Goal: Task Accomplishment & Management: Complete application form

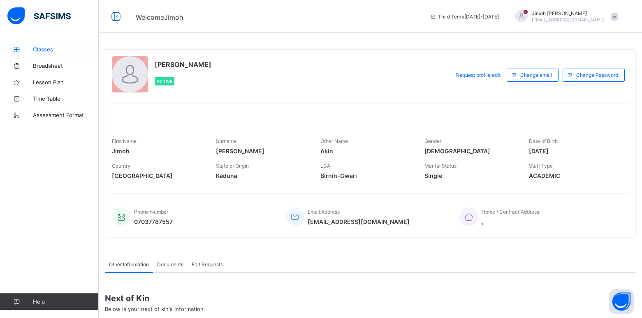
click at [58, 46] on span "Classes" at bounding box center [66, 49] width 66 height 7
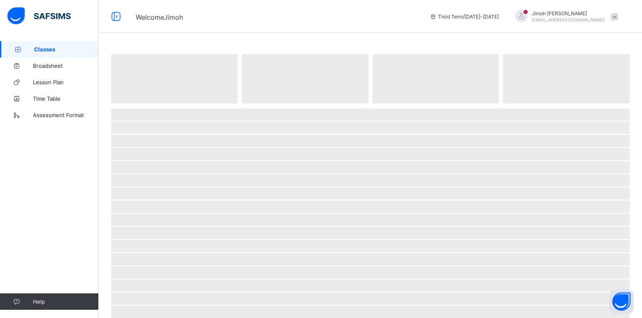
click at [58, 46] on span "Classes" at bounding box center [66, 49] width 65 height 7
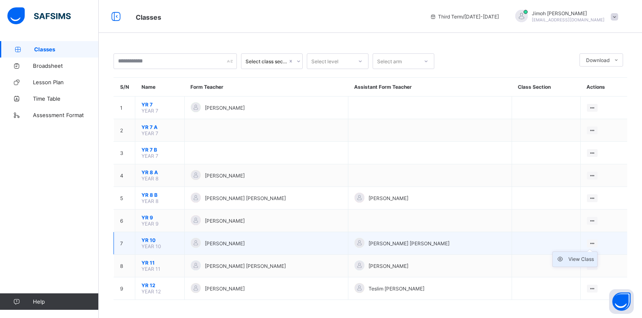
click at [581, 260] on div "View Class" at bounding box center [582, 260] width 26 height 8
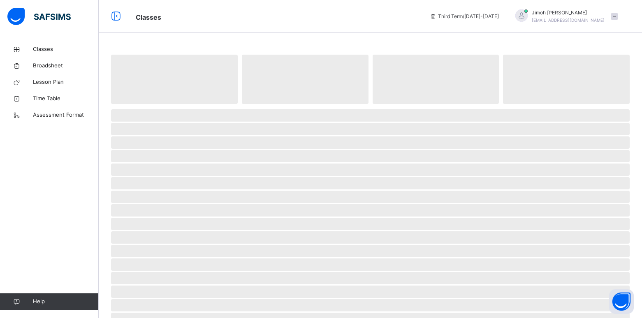
click at [581, 260] on span "‌" at bounding box center [370, 265] width 519 height 12
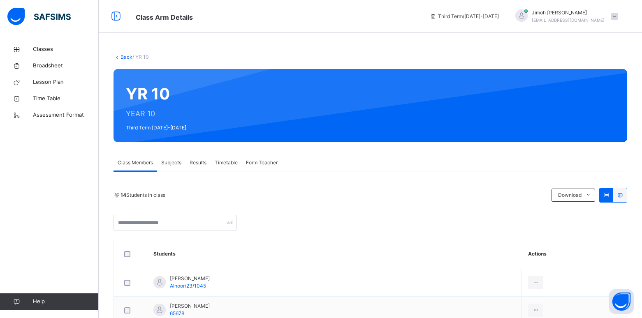
click at [173, 164] on span "Subjects" at bounding box center [171, 162] width 20 height 7
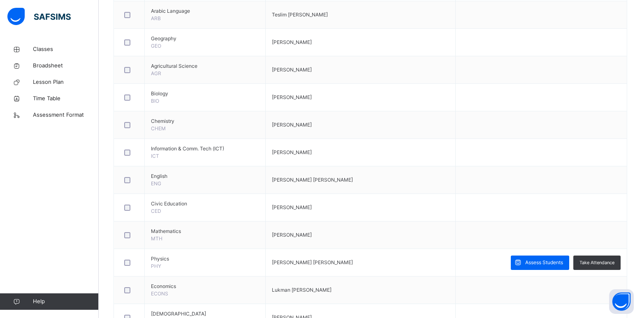
scroll to position [263, 0]
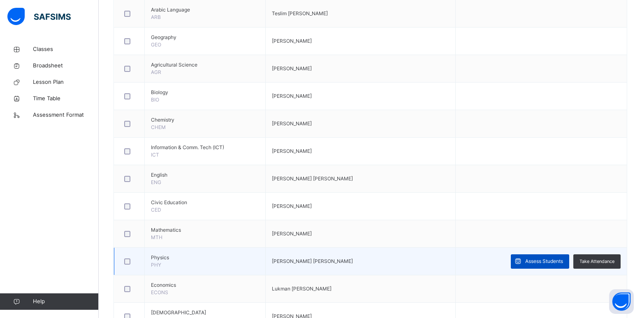
click at [539, 258] on div "Assess Students" at bounding box center [540, 262] width 58 height 14
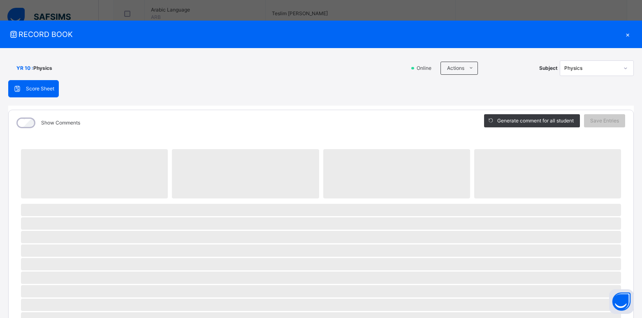
click at [539, 258] on div "RECORD BOOK × YR 10 : Physics Online Actions Download Empty Score Sheet Upload/…" at bounding box center [321, 159] width 642 height 318
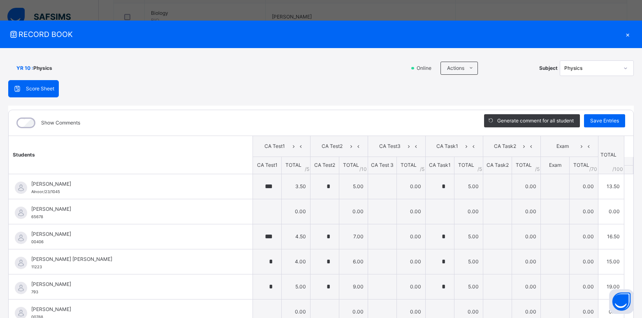
scroll to position [346, 0]
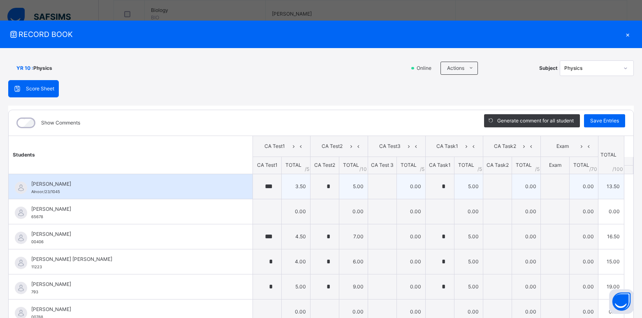
click at [527, 207] on tr "Abdulmaleek Alameen 65678 [PERSON_NAME] 65678 0.00 0.00 0.00 0.00 0.00 0.00 0.0…" at bounding box center [321, 211] width 625 height 25
click at [521, 203] on td "0.00" at bounding box center [526, 211] width 29 height 25
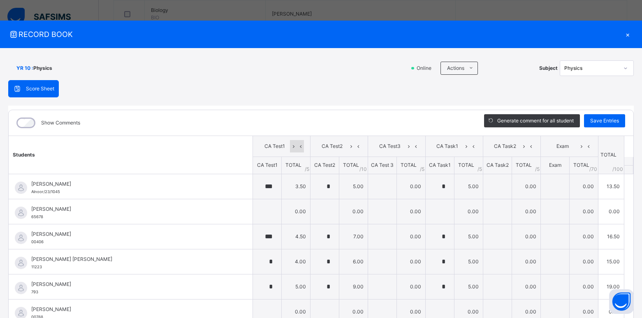
click at [297, 146] on icon at bounding box center [300, 146] width 7 height 12
click at [290, 146] on icon at bounding box center [293, 146] width 7 height 12
click at [355, 144] on icon at bounding box center [358, 146] width 7 height 12
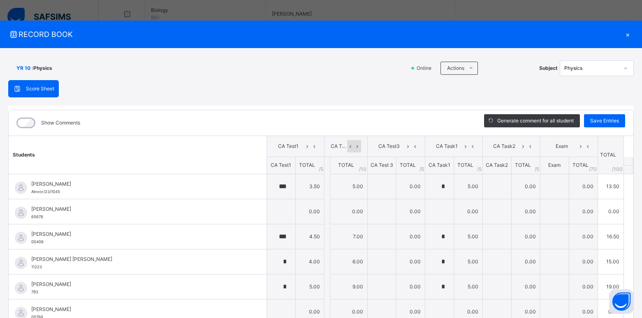
click at [347, 146] on icon at bounding box center [350, 146] width 7 height 12
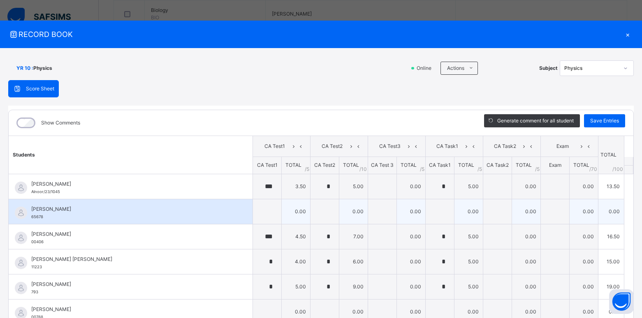
click at [603, 209] on td "0.00" at bounding box center [612, 211] width 26 height 25
click at [603, 210] on td "0.00" at bounding box center [612, 211] width 26 height 25
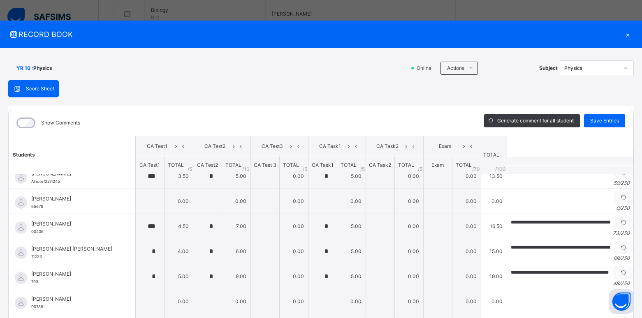
scroll to position [0, 0]
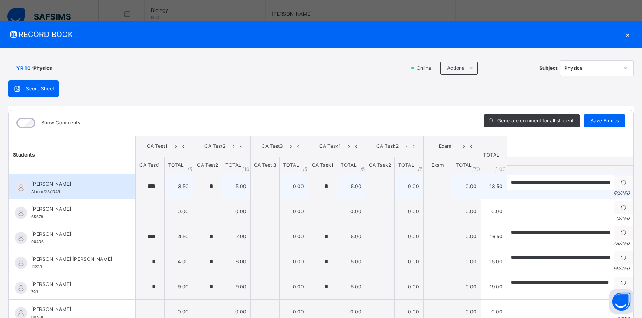
click at [285, 189] on td "0.00" at bounding box center [293, 186] width 29 height 25
drag, startPoint x: 285, startPoint y: 189, endPoint x: 284, endPoint y: 185, distance: 4.1
click at [284, 185] on td "0.00" at bounding box center [293, 186] width 29 height 25
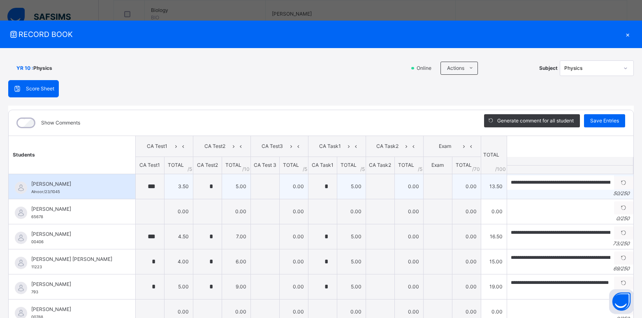
click at [284, 183] on td "0.00" at bounding box center [293, 186] width 29 height 25
click at [402, 186] on td "0.00" at bounding box center [409, 186] width 29 height 25
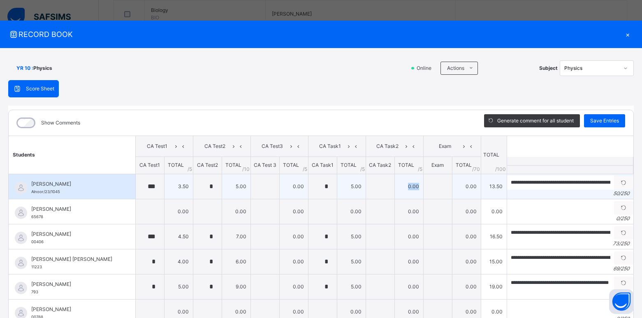
click at [402, 186] on td "0.00" at bounding box center [409, 186] width 29 height 25
click at [285, 186] on td "0.00" at bounding box center [293, 186] width 29 height 25
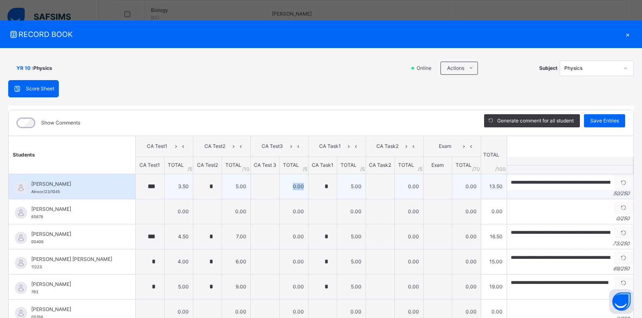
click at [285, 186] on td "0.00" at bounding box center [293, 186] width 29 height 25
click at [287, 188] on td "0.00" at bounding box center [293, 186] width 29 height 25
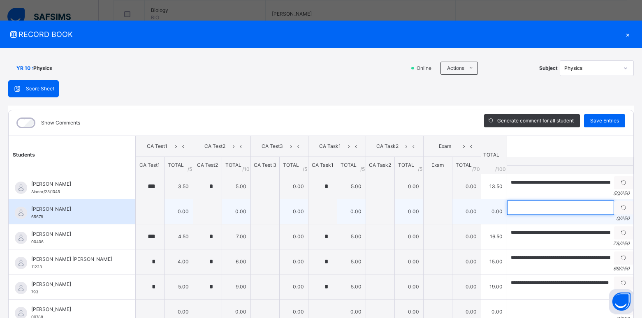
click at [577, 214] on input "text" at bounding box center [560, 208] width 107 height 14
click at [531, 201] on input "text" at bounding box center [560, 208] width 107 height 14
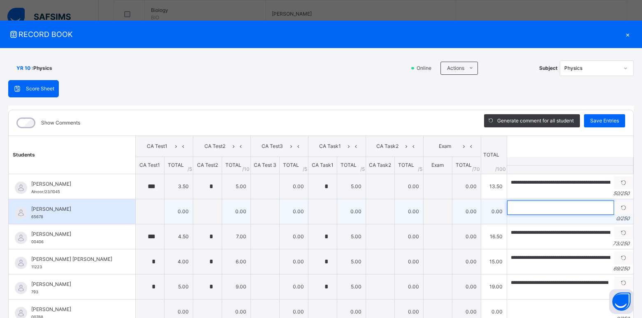
click at [531, 201] on input "text" at bounding box center [560, 208] width 107 height 14
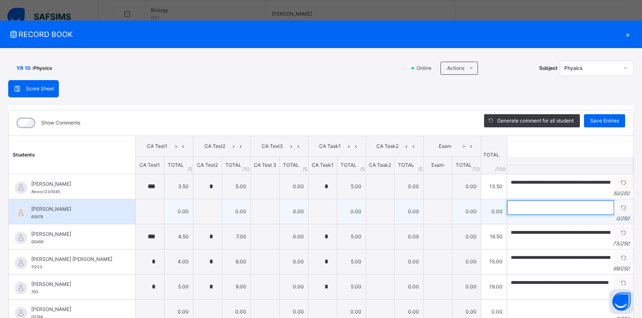
click at [531, 201] on input "text" at bounding box center [560, 208] width 107 height 14
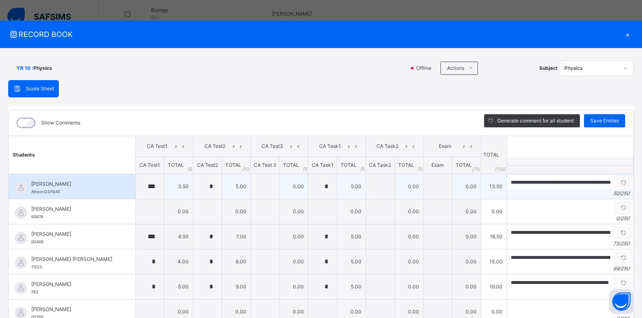
click at [104, 186] on span "[PERSON_NAME]" at bounding box center [74, 184] width 86 height 7
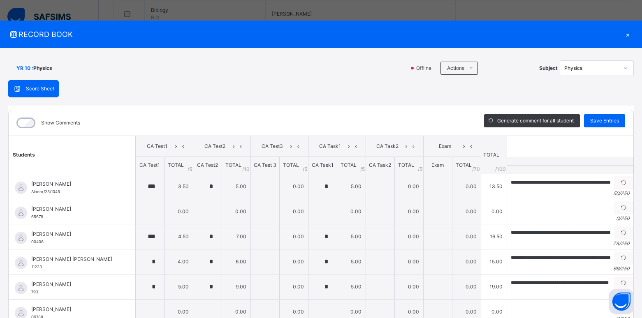
click at [373, 318] on html "Class Arm Details Third Term / [DATE]-[DATE] [PERSON_NAME] [PERSON_NAME][EMAIL_…" at bounding box center [321, 30] width 642 height 753
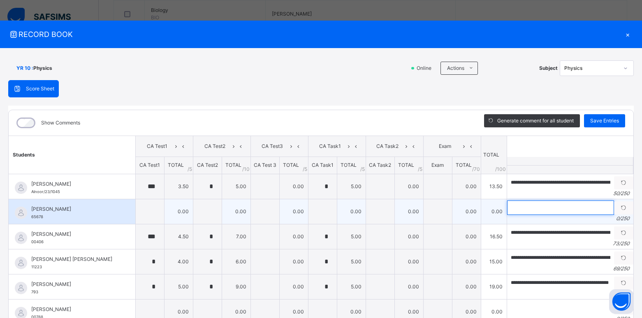
click at [572, 203] on input "text" at bounding box center [560, 208] width 107 height 14
drag, startPoint x: 571, startPoint y: 203, endPoint x: 555, endPoint y: 202, distance: 16.1
click at [555, 202] on input "text" at bounding box center [560, 208] width 107 height 14
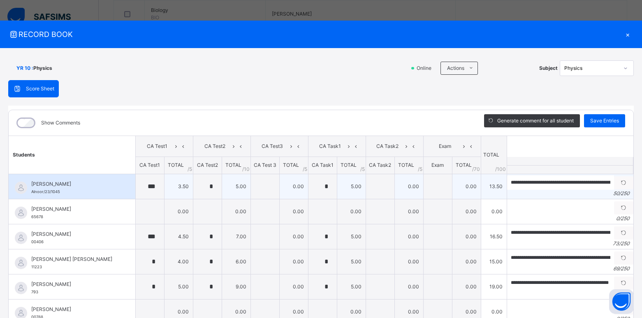
click at [395, 182] on td "0.00" at bounding box center [409, 186] width 29 height 25
drag, startPoint x: 395, startPoint y: 182, endPoint x: 395, endPoint y: 190, distance: 8.6
click at [395, 190] on td "0.00" at bounding box center [409, 186] width 29 height 25
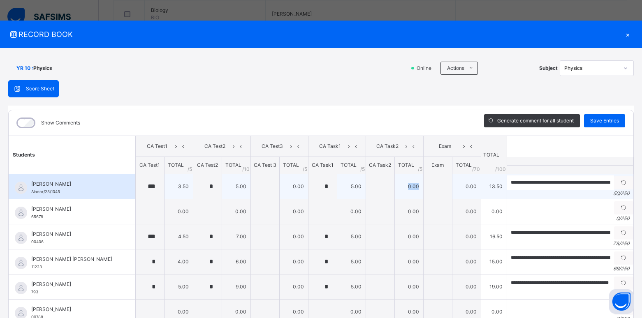
click at [395, 190] on td "0.00" at bounding box center [409, 186] width 29 height 25
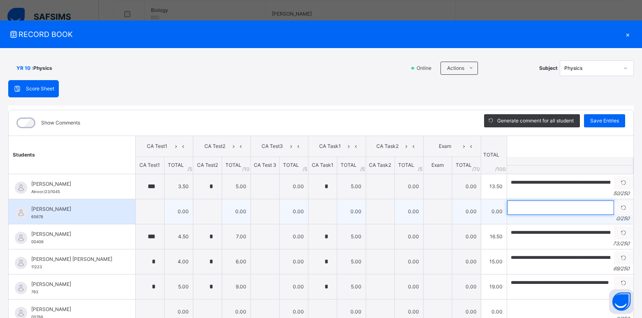
click at [548, 208] on input "text" at bounding box center [560, 208] width 107 height 14
